Goal: Check status: Check status

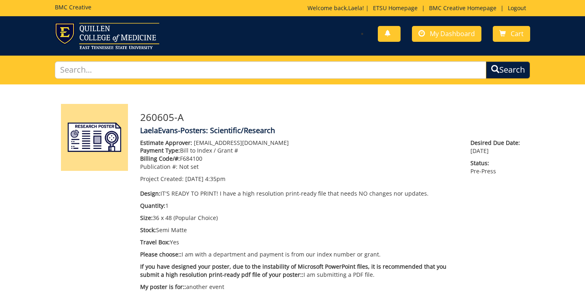
scroll to position [148, 0]
click at [438, 36] on span "My Dashboard" at bounding box center [452, 33] width 45 height 9
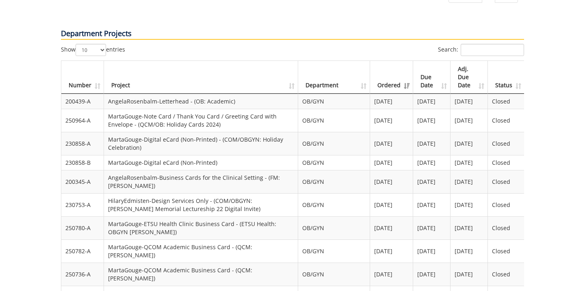
scroll to position [599, 0]
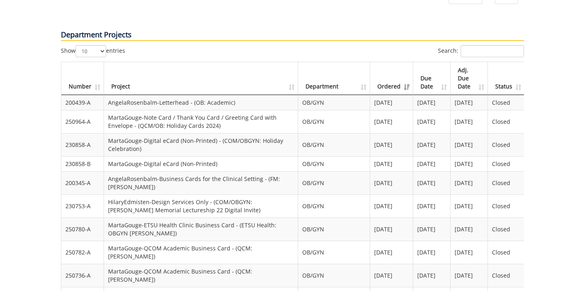
click at [403, 62] on th "Ordered" at bounding box center [391, 78] width 43 height 33
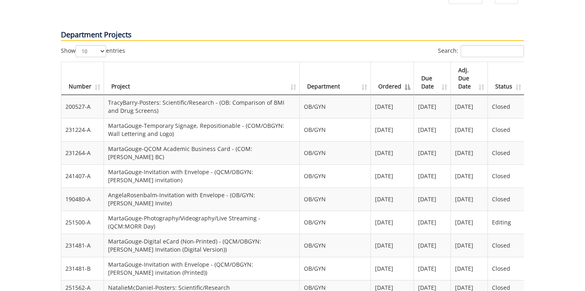
click at [404, 62] on th "Ordered" at bounding box center [392, 78] width 43 height 33
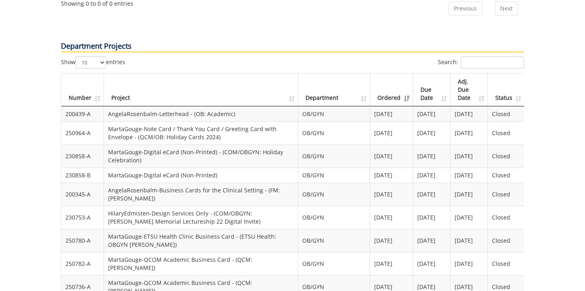
scroll to position [587, 0]
click at [403, 74] on th "Ordered" at bounding box center [391, 90] width 43 height 33
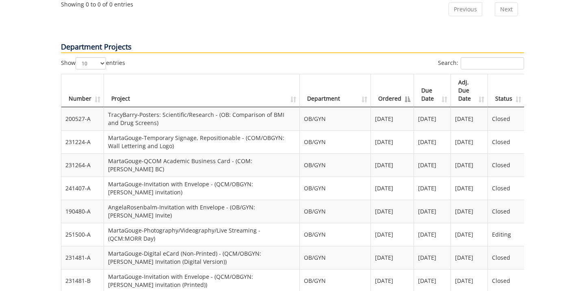
click at [403, 74] on th "Ordered" at bounding box center [392, 90] width 43 height 33
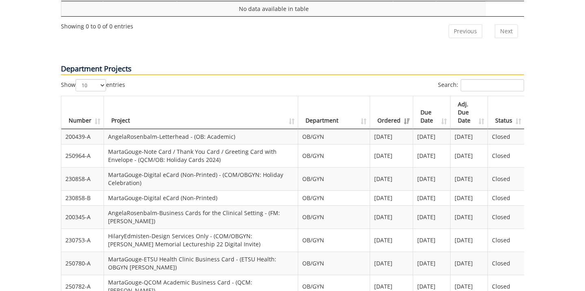
scroll to position [561, 0]
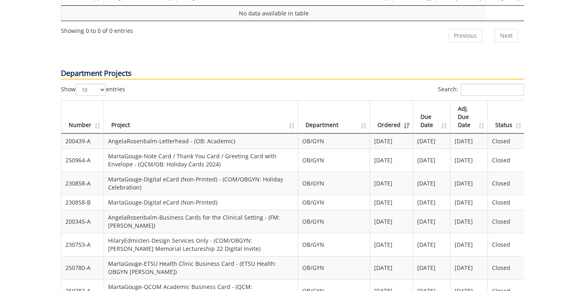
click at [481, 101] on th "Adj. Due Date" at bounding box center [469, 117] width 37 height 33
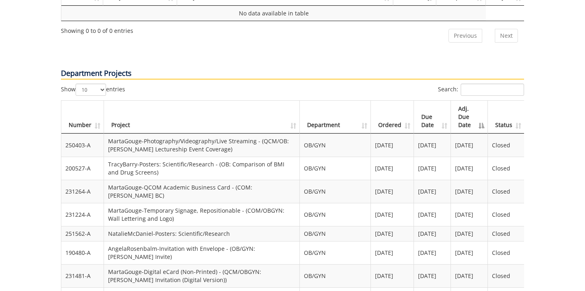
click at [482, 101] on th "Adj. Due Date" at bounding box center [469, 117] width 37 height 33
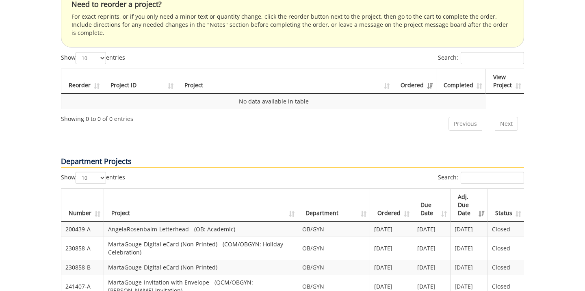
scroll to position [479, 0]
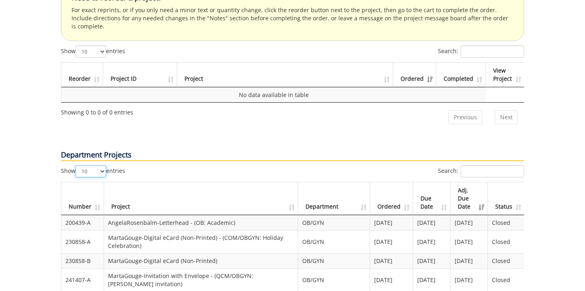
click at [101, 165] on select "10 25 50 100" at bounding box center [91, 171] width 30 height 12
select select "50"
click at [77, 165] on select "10 25 50 100" at bounding box center [91, 171] width 30 height 12
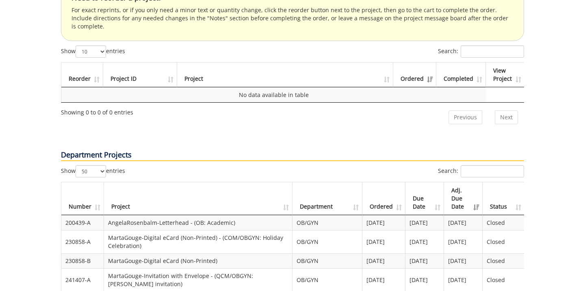
click at [188, 182] on th "Project" at bounding box center [198, 198] width 189 height 33
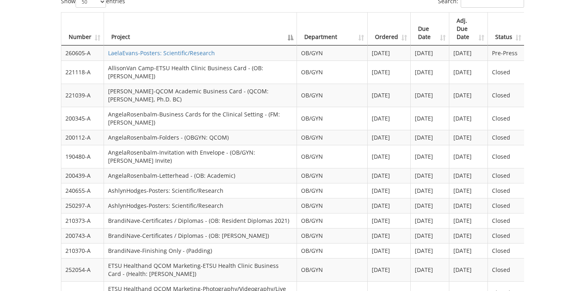
scroll to position [652, 0]
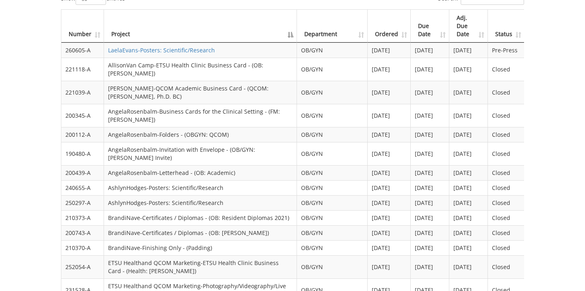
click at [148, 180] on td "AshlynHodges-Posters: Scientific/Research" at bounding box center [200, 187] width 193 height 15
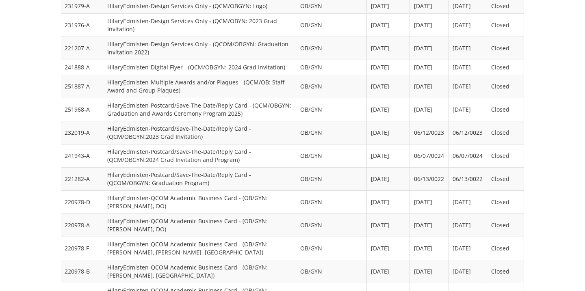
scroll to position [1400, 0]
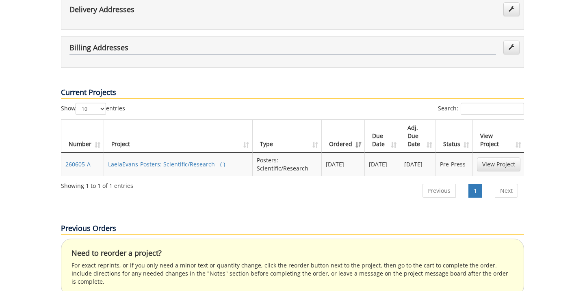
scroll to position [223, 0]
click at [184, 161] on link "LaelaEvans-Posters: Scientific/Research - ( )" at bounding box center [166, 165] width 117 height 8
